Goal: Answer question/provide support

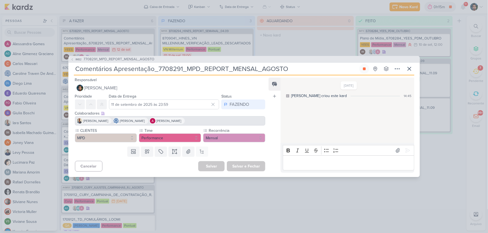
click at [415, 67] on div "IM82 7708291_MPD_REPORT_MENSAL_AGOSTO Comentários Apresentação_7708291_MPD_REPO…" at bounding box center [243, 117] width 351 height 122
click at [411, 68] on icon at bounding box center [409, 69] width 7 height 7
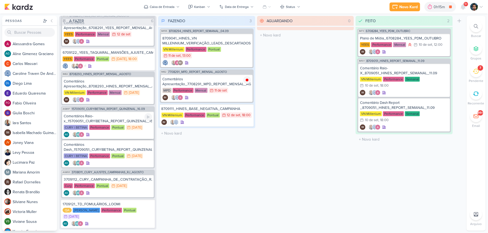
scroll to position [23, 0]
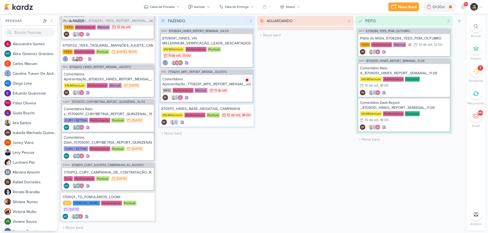
click at [483, 77] on li "7 [GEOGRAPHIC_DATA]" at bounding box center [475, 74] width 19 height 18
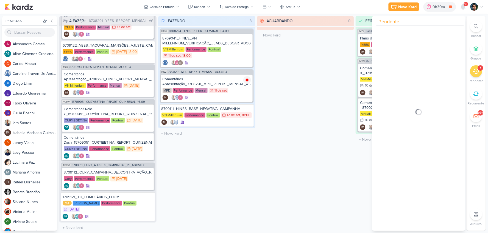
click at [481, 73] on div "7" at bounding box center [476, 71] width 12 height 12
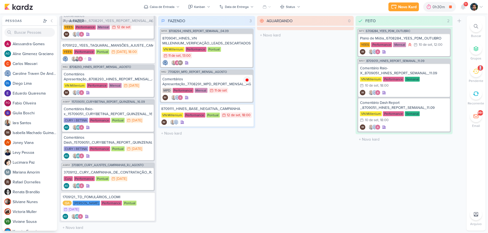
click at [481, 73] on div "7" at bounding box center [476, 71] width 12 height 12
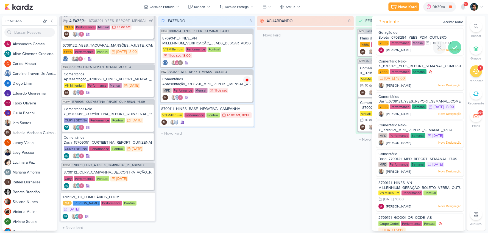
click at [453, 46] on icon at bounding box center [455, 47] width 7 height 7
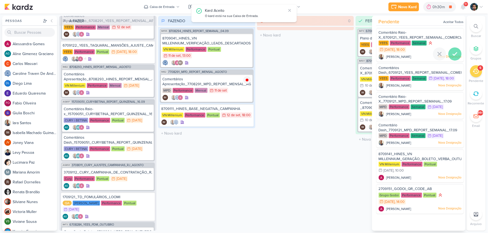
click at [455, 53] on icon at bounding box center [455, 54] width 7 height 7
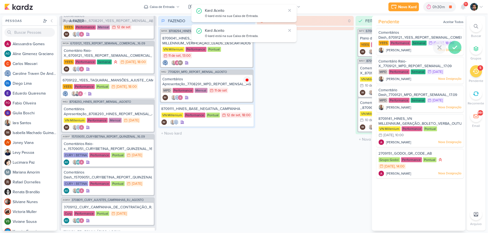
click at [456, 49] on icon at bounding box center [455, 47] width 7 height 7
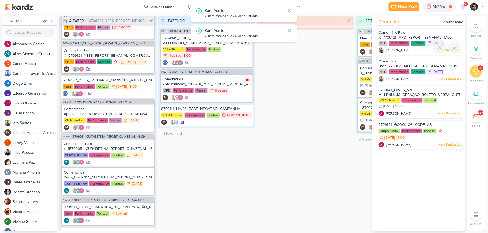
click at [456, 49] on icon at bounding box center [455, 47] width 7 height 7
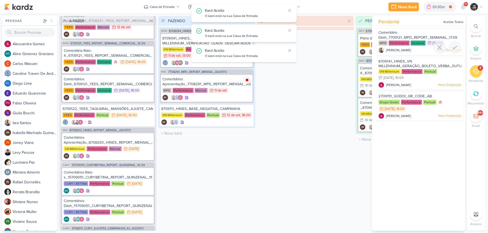
click at [456, 49] on icon at bounding box center [455, 47] width 7 height 7
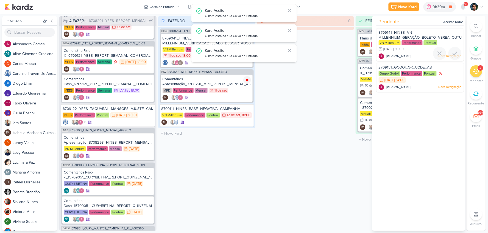
click at [456, 49] on div at bounding box center [454, 53] width 13 height 13
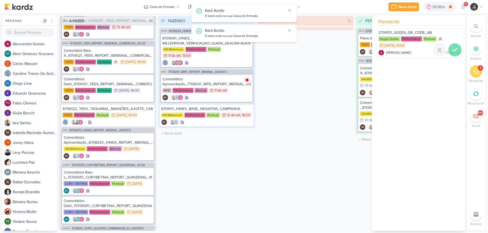
click at [456, 51] on icon at bounding box center [455, 50] width 7 height 7
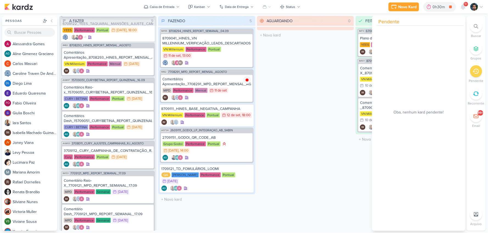
scroll to position [85, 0]
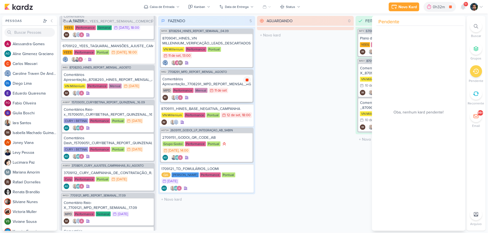
click at [244, 80] on div at bounding box center [247, 80] width 8 height 8
click at [245, 139] on icon at bounding box center [247, 138] width 4 height 4
click at [231, 153] on div "Grupo Godoi Performance Pontual 15/9 [DATE] 14:00" at bounding box center [207, 147] width 88 height 13
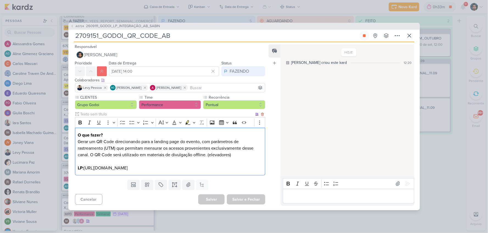
drag, startPoint x: 188, startPoint y: 171, endPoint x: 85, endPoint y: 166, distance: 102.3
click at [85, 166] on p "O que fazer? Gerar um QR Code direcionando para a landing page do evento, com p…" at bounding box center [170, 152] width 185 height 40
copy p "[URL][DOMAIN_NAME]"
click at [329, 194] on p "Editor editing area: main" at bounding box center [348, 196] width 125 height 7
click at [405, 186] on icon at bounding box center [407, 183] width 5 height 5
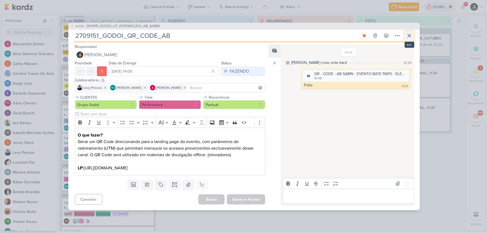
click at [410, 35] on icon at bounding box center [409, 35] width 3 height 3
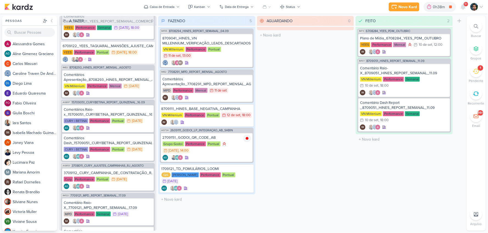
click at [475, 72] on icon at bounding box center [476, 71] width 6 height 6
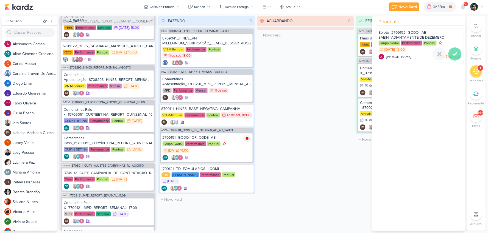
click at [452, 56] on icon at bounding box center [455, 54] width 7 height 7
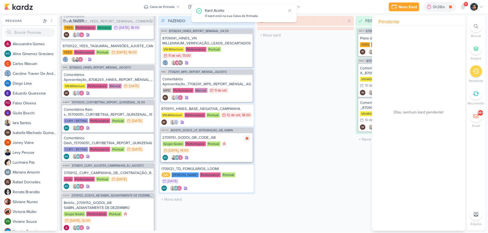
click at [242, 144] on div "Grupo Godoi Performance Pontual 15/9 [DATE] 14:00" at bounding box center [207, 147] width 88 height 13
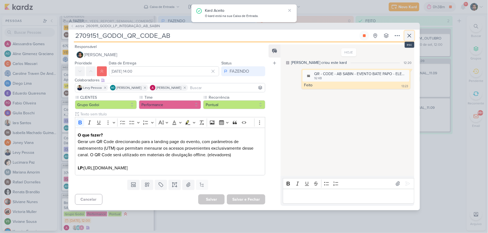
click at [413, 33] on button at bounding box center [409, 36] width 10 height 10
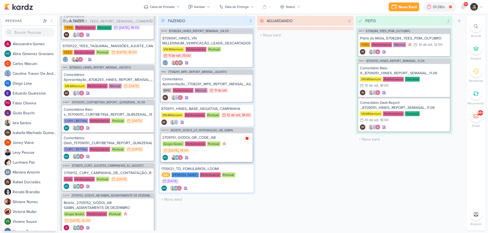
click at [247, 139] on icon at bounding box center [247, 138] width 3 height 3
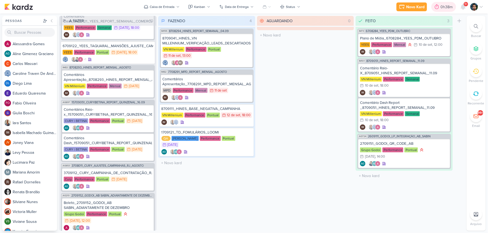
click at [443, 4] on div "0h38m" at bounding box center [443, 7] width 25 height 10
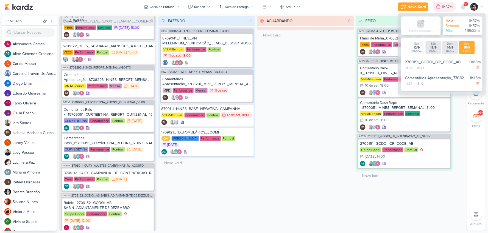
click at [444, 9] on div "1h57m" at bounding box center [448, 7] width 12 height 6
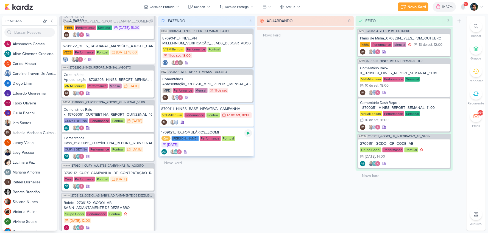
click at [250, 133] on icon at bounding box center [248, 133] width 4 height 4
click at [227, 143] on div "QA [PERSON_NAME] Performance Pontual 16/9 [DATE]" at bounding box center [206, 142] width 91 height 12
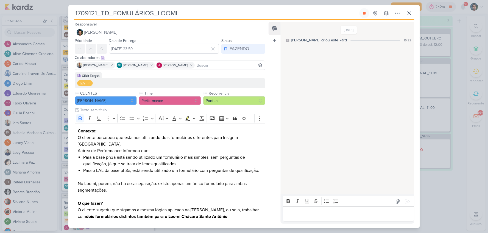
click at [300, 212] on p "Editor editing area: main" at bounding box center [348, 214] width 125 height 7
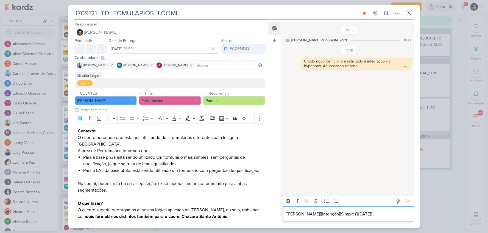
click at [410, 202] on div "Bold Italic Underline Strikethrough Bulleted List Numbered List" at bounding box center [348, 202] width 129 height 10
click at [407, 202] on icon at bounding box center [407, 201] width 5 height 5
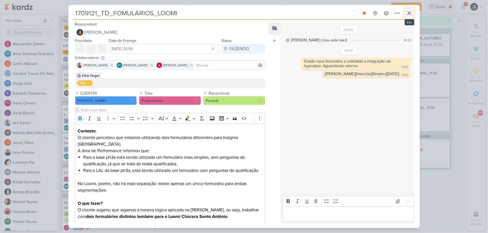
click at [409, 15] on icon at bounding box center [409, 13] width 7 height 7
